Goal: Information Seeking & Learning: Check status

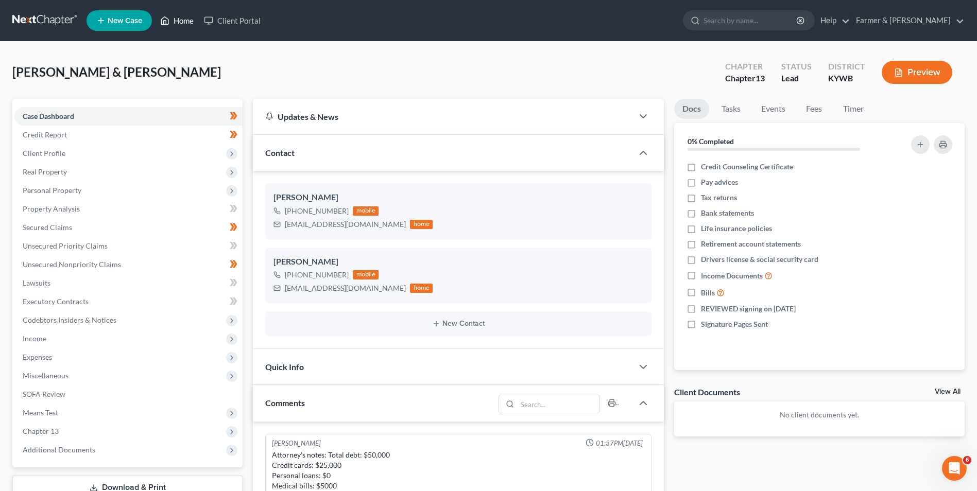
scroll to position [448, 0]
click at [173, 20] on link "Home" at bounding box center [177, 20] width 44 height 19
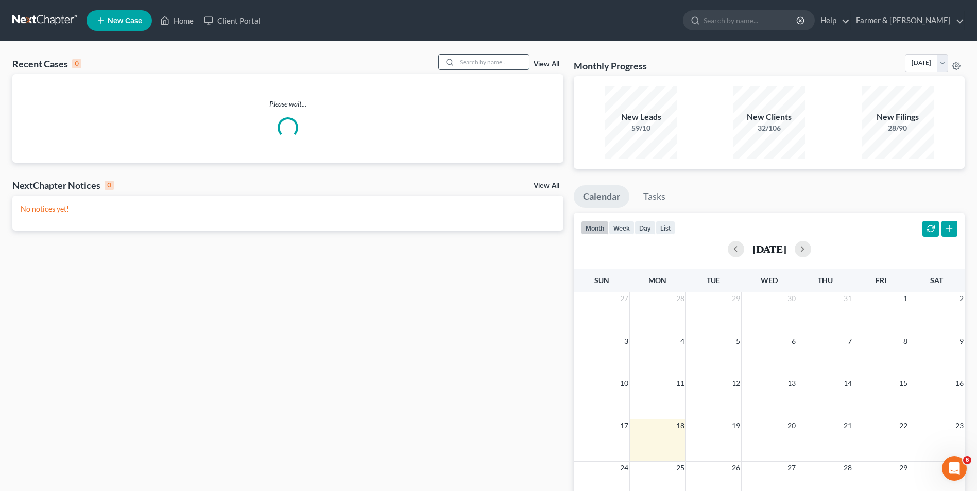
click at [484, 61] on input "search" at bounding box center [493, 62] width 72 height 15
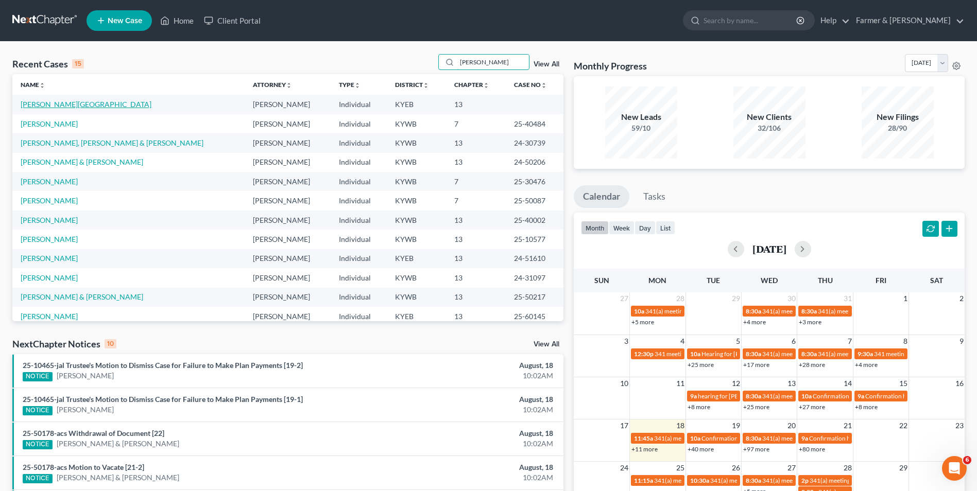
type input "[PERSON_NAME]"
click at [52, 103] on link "[PERSON_NAME][GEOGRAPHIC_DATA]" at bounding box center [86, 104] width 131 height 9
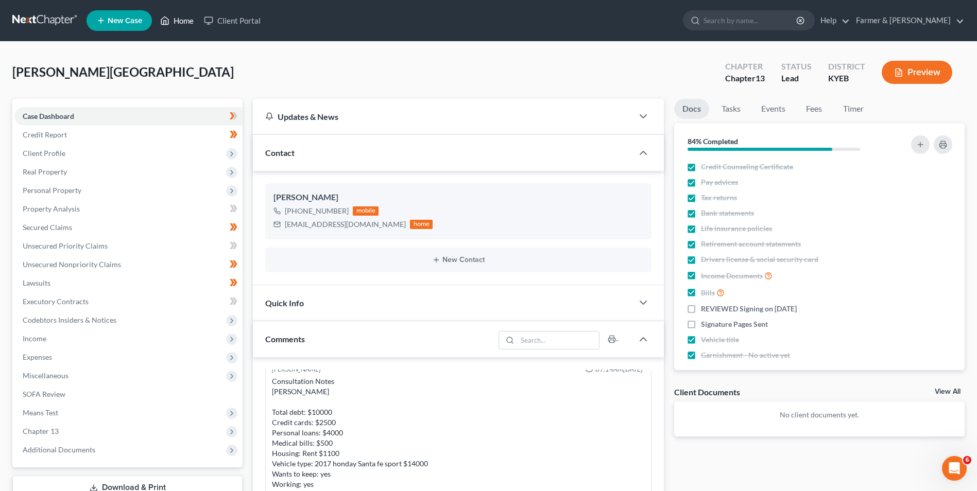
click at [195, 18] on link "Home" at bounding box center [177, 20] width 44 height 19
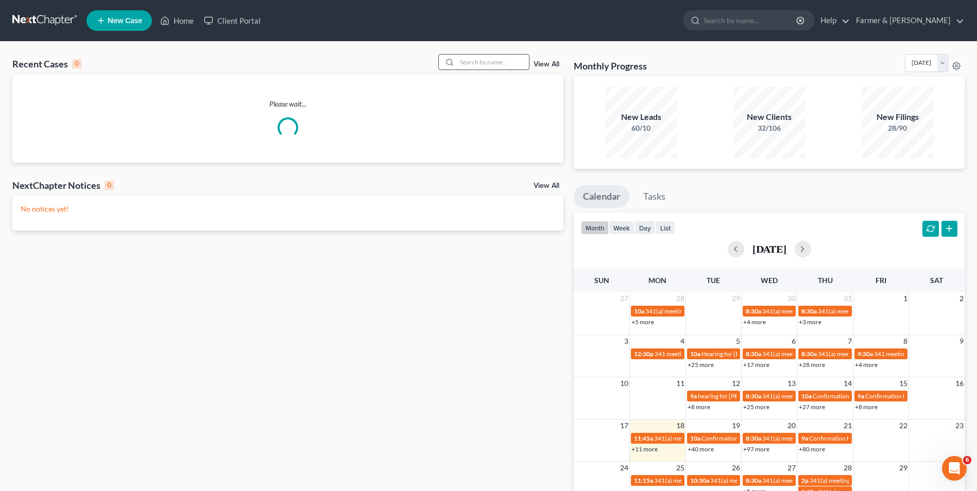
click at [471, 58] on input "search" at bounding box center [493, 62] width 72 height 15
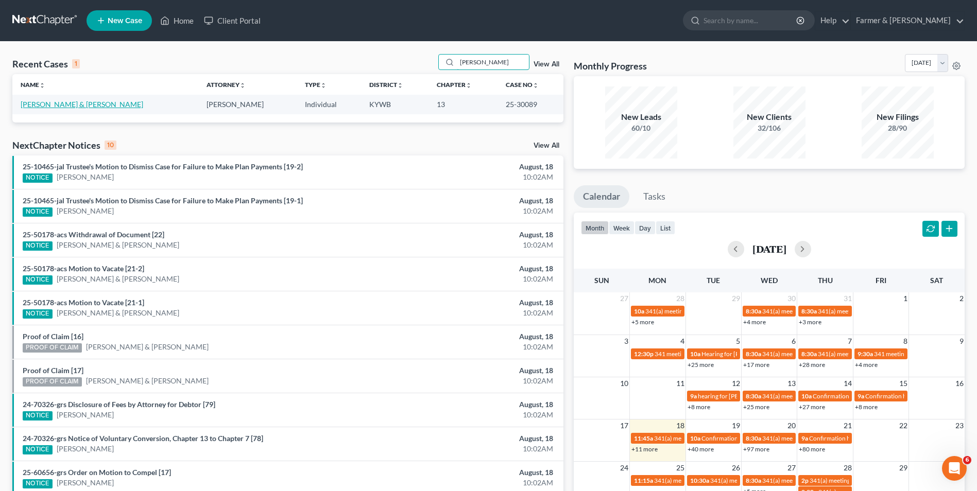
type input "[PERSON_NAME]"
click at [55, 105] on link "[PERSON_NAME] & [PERSON_NAME]" at bounding box center [82, 104] width 123 height 9
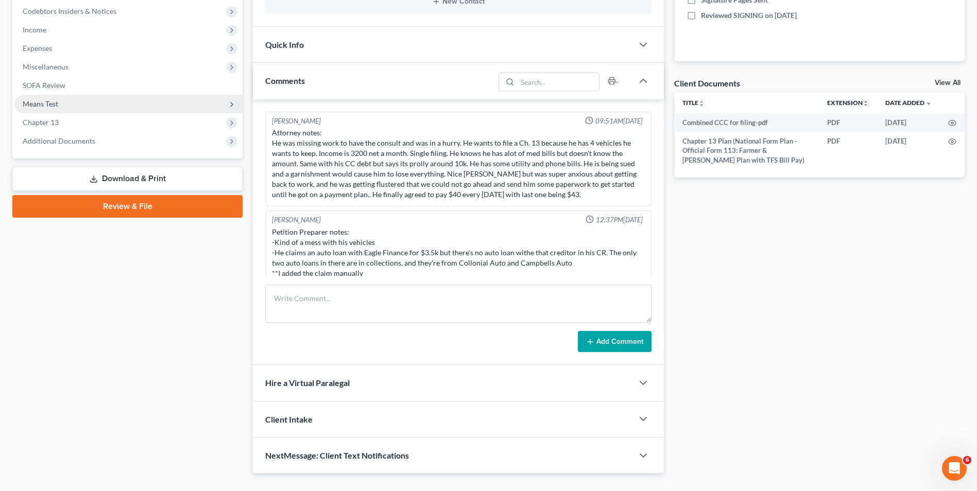
scroll to position [180, 0]
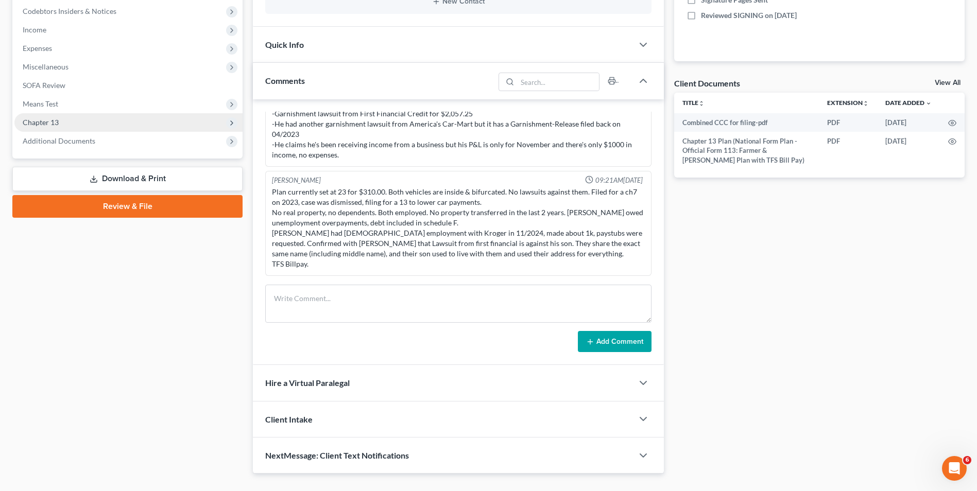
click at [57, 121] on span "Chapter 13" at bounding box center [41, 122] width 36 height 9
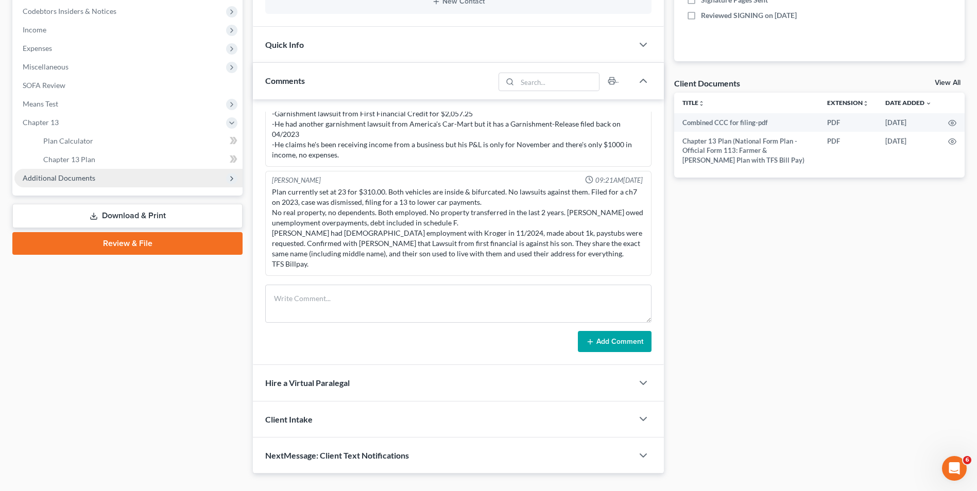
click at [75, 183] on span "Additional Documents" at bounding box center [128, 178] width 228 height 19
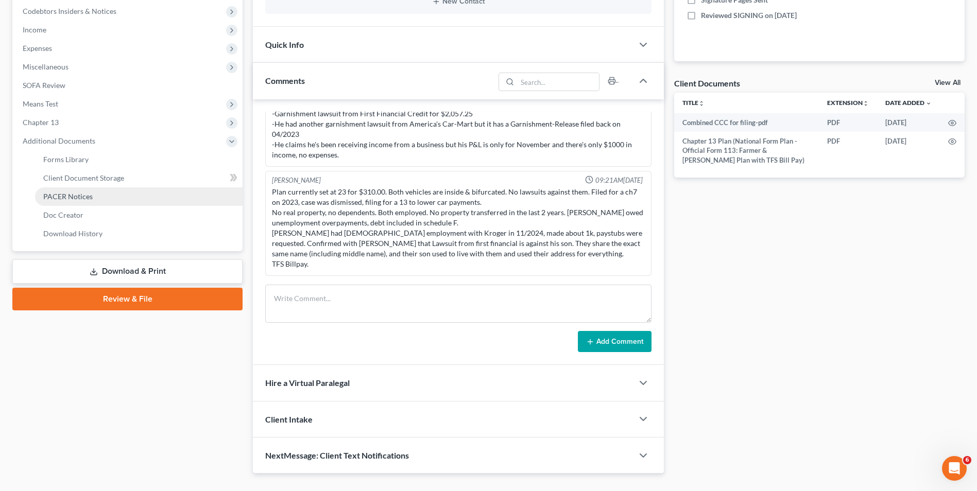
click at [65, 197] on span "PACER Notices" at bounding box center [67, 196] width 49 height 9
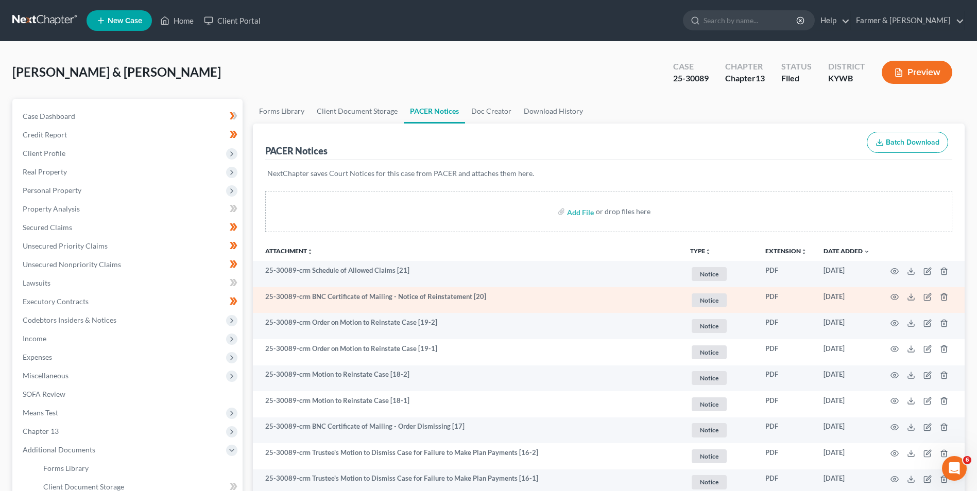
scroll to position [51, 0]
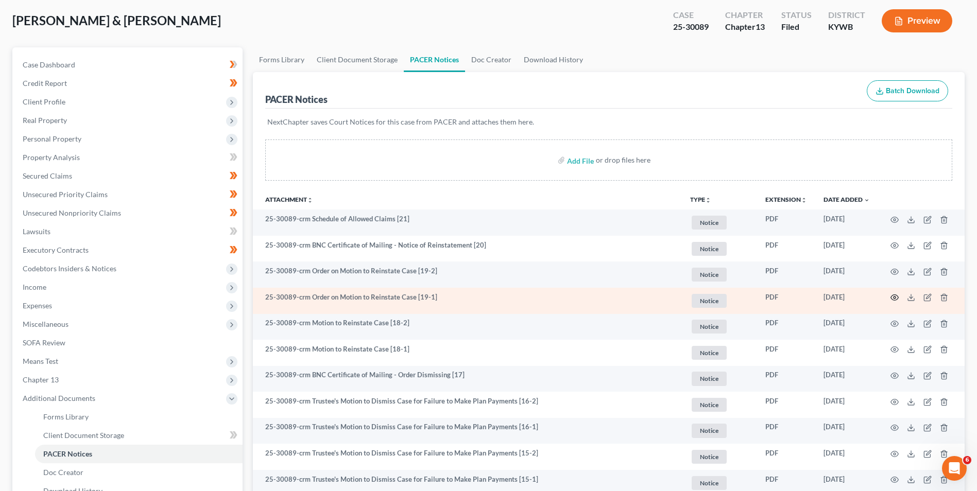
click at [892, 296] on icon "button" at bounding box center [895, 298] width 8 height 6
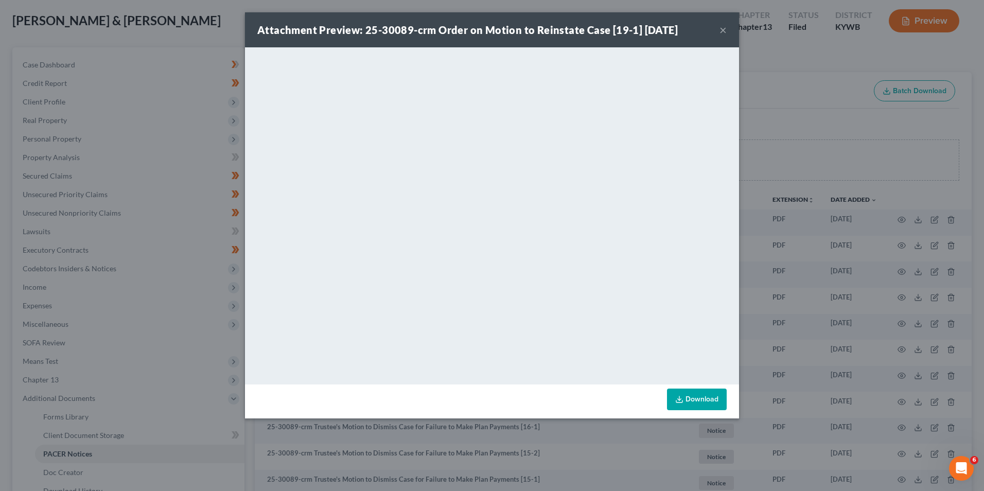
click at [724, 33] on button "×" at bounding box center [723, 30] width 7 height 12
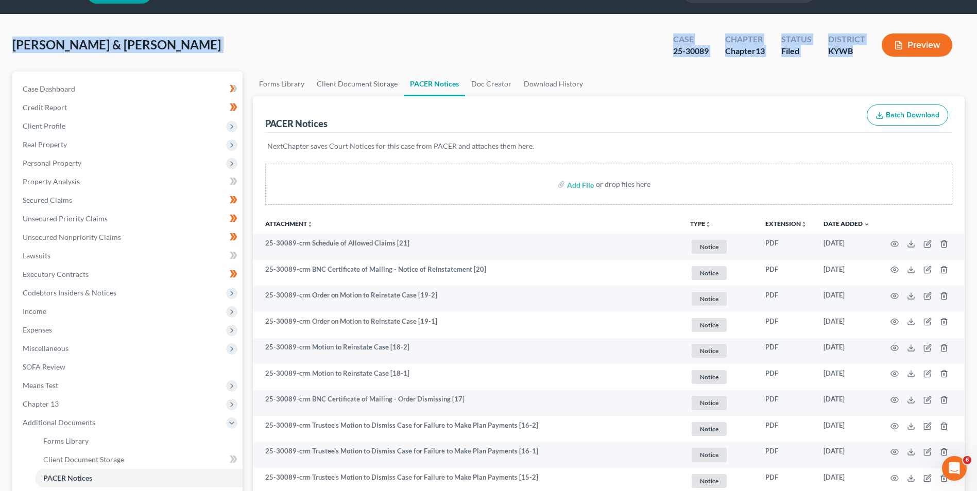
scroll to position [0, 0]
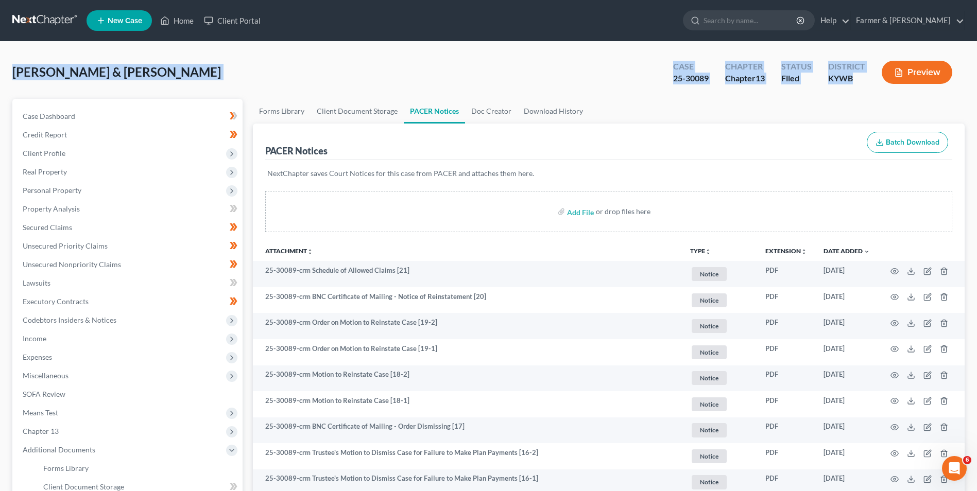
drag, startPoint x: 860, startPoint y: 29, endPoint x: 15, endPoint y: 60, distance: 844.9
click at [15, 60] on div "[PERSON_NAME] & [PERSON_NAME] Upgraded Case 25-30089 Chapter Chapter 13 Status …" at bounding box center [488, 76] width 952 height 45
drag, startPoint x: 15, startPoint y: 60, endPoint x: 91, endPoint y: 77, distance: 77.7
click at [91, 77] on span "[PERSON_NAME] & [PERSON_NAME]" at bounding box center [116, 71] width 209 height 15
